Goal: Information Seeking & Learning: Learn about a topic

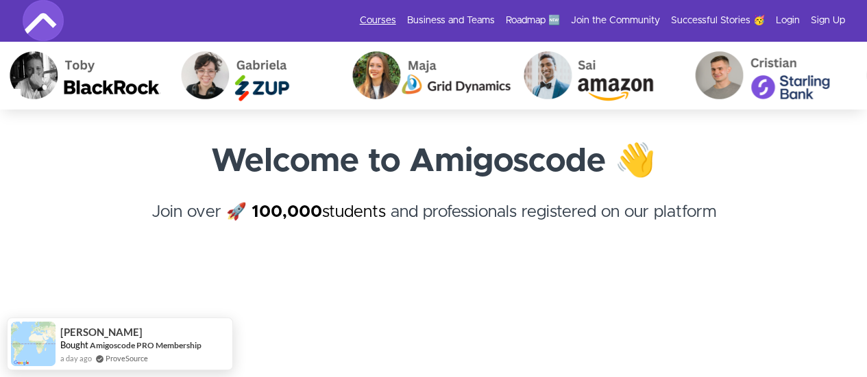
click at [388, 23] on link "Courses" at bounding box center [378, 21] width 36 height 14
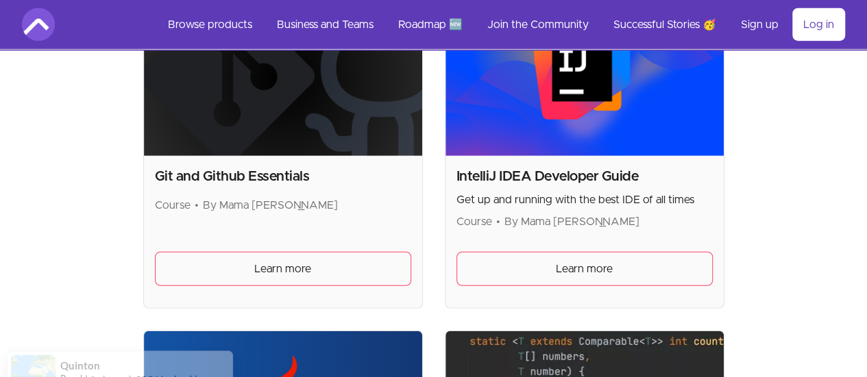
scroll to position [1697, 0]
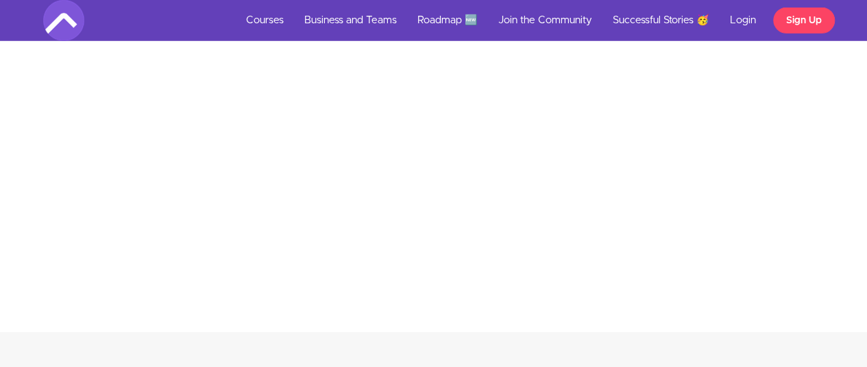
scroll to position [4512, 0]
drag, startPoint x: 858, startPoint y: 202, endPoint x: 871, endPoint y: 201, distance: 13.1
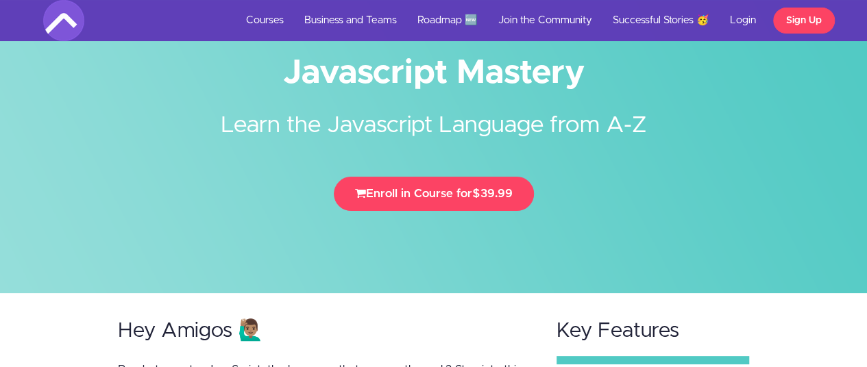
scroll to position [0, 0]
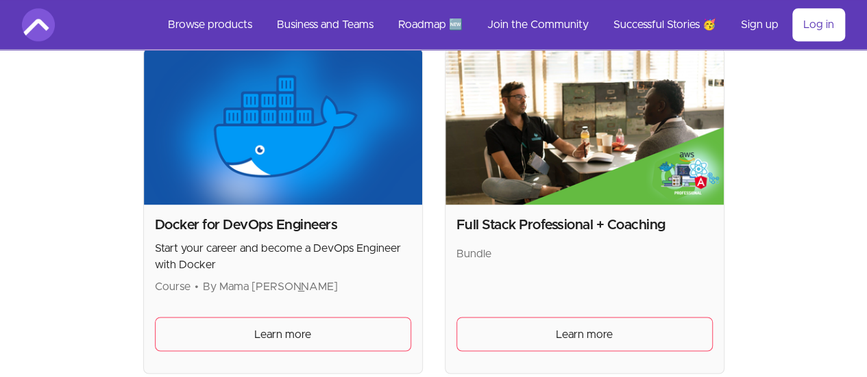
scroll to position [967, 0]
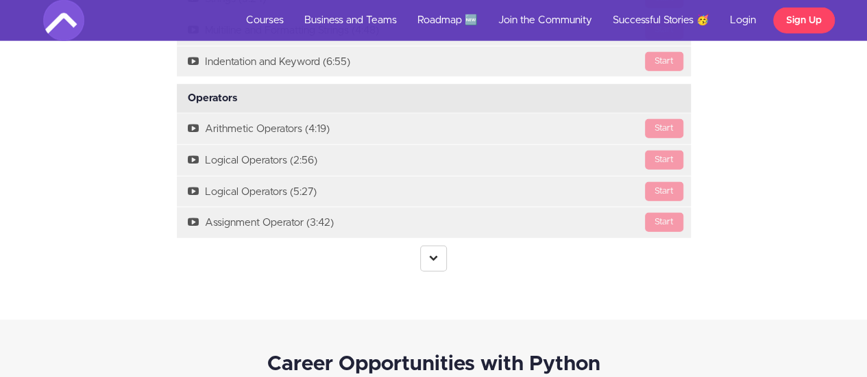
scroll to position [1682, 0]
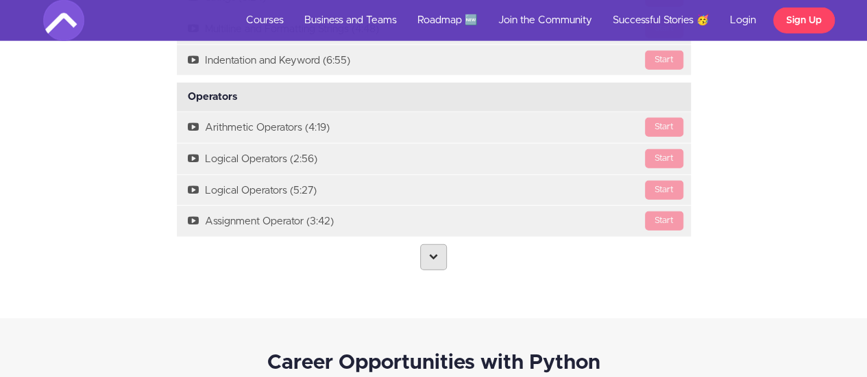
click at [437, 252] on icon at bounding box center [433, 256] width 9 height 9
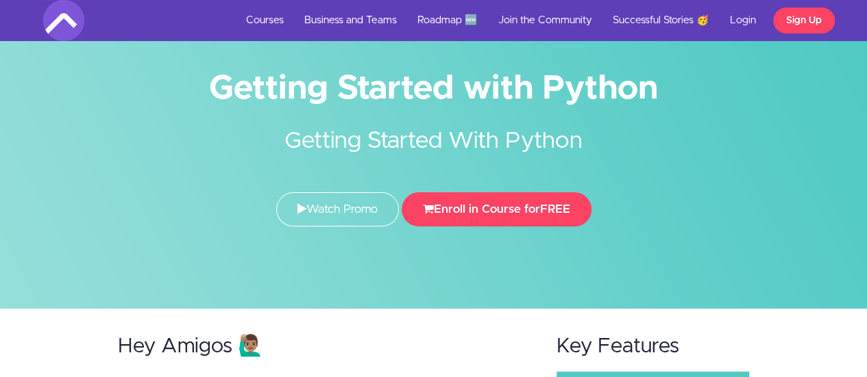
scroll to position [0, 0]
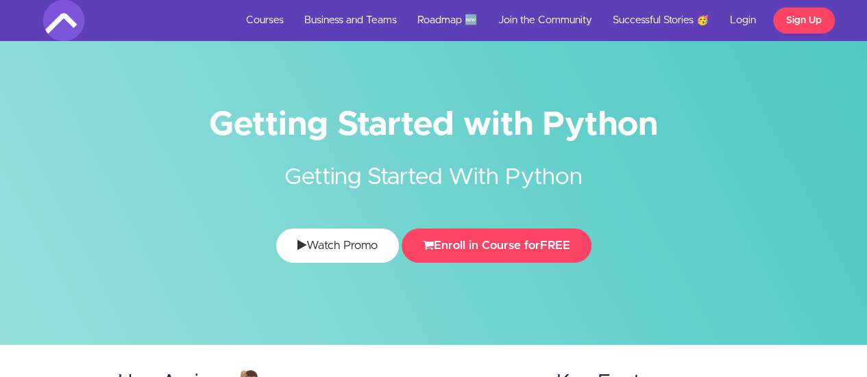
click at [316, 258] on link "Watch Promo" at bounding box center [337, 246] width 123 height 34
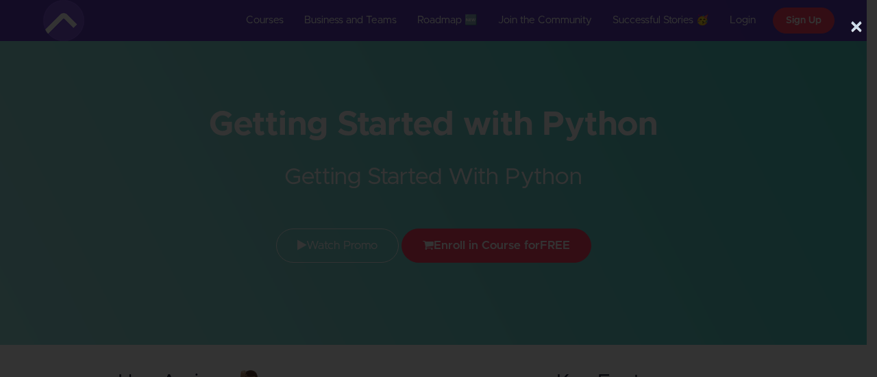
click at [849, 31] on button "×" at bounding box center [856, 27] width 14 height 27
